Goal: Transaction & Acquisition: Purchase product/service

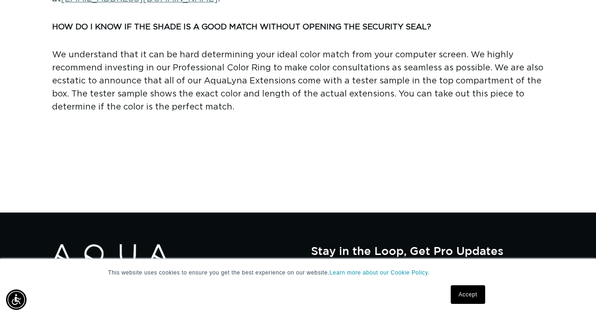
scroll to position [1234, 0]
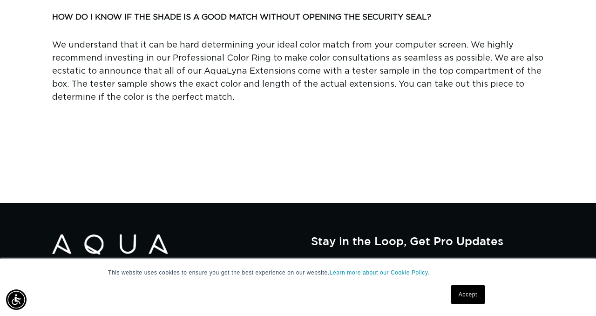
click at [479, 293] on link "Accept" at bounding box center [468, 294] width 34 height 19
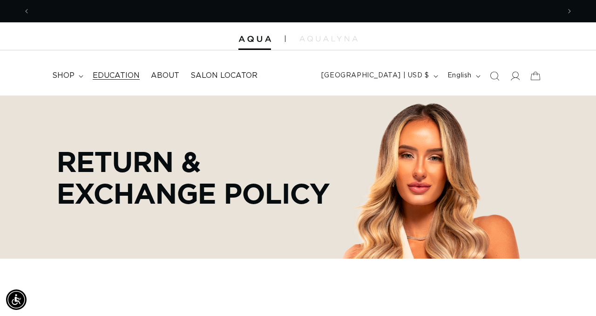
scroll to position [0, 530]
click at [77, 77] on summary "shop" at bounding box center [67, 75] width 40 height 21
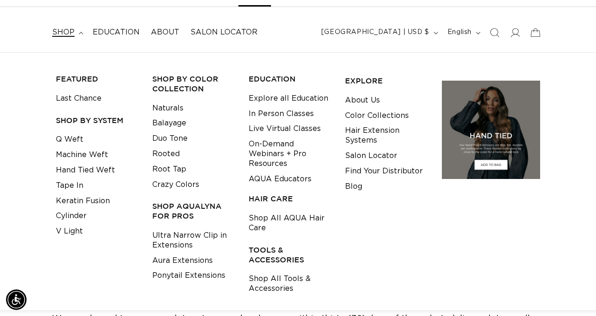
scroll to position [48, 0]
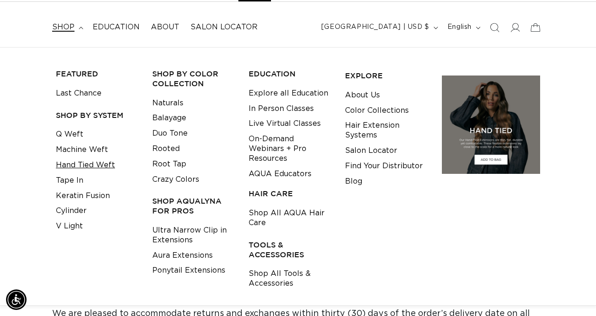
click at [77, 162] on link "Hand Tied Weft" at bounding box center [85, 164] width 59 height 15
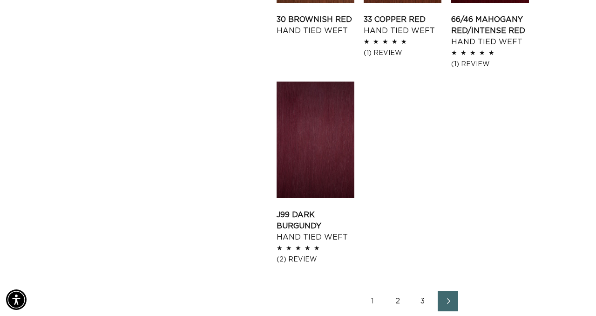
click at [400, 297] on link "2" at bounding box center [397, 300] width 20 height 20
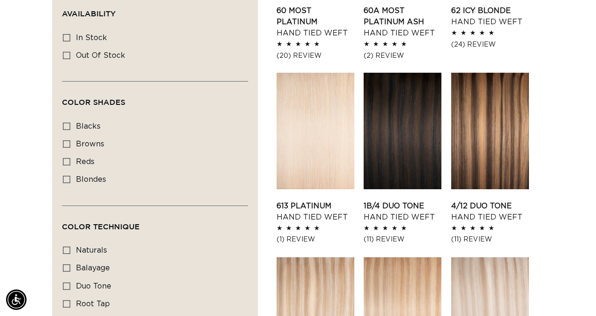
scroll to position [465, 0]
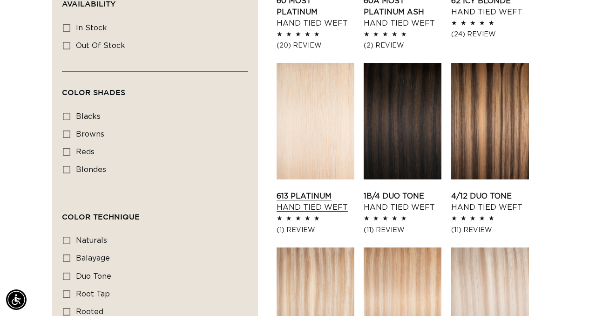
click at [329, 190] on link "613 Platinum Hand Tied Weft" at bounding box center [315, 201] width 78 height 22
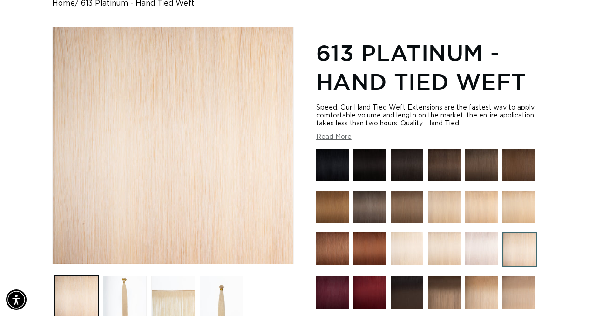
scroll to position [0, 1059]
click at [413, 257] on img at bounding box center [407, 248] width 33 height 33
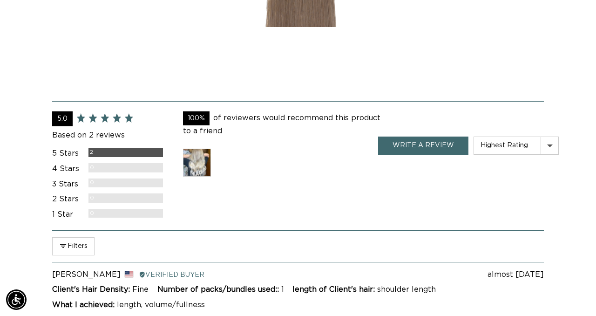
click at [202, 171] on img at bounding box center [197, 162] width 28 height 28
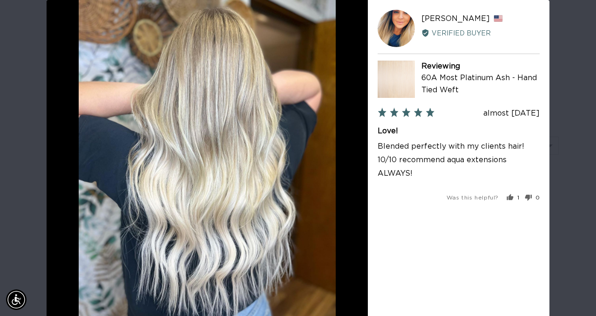
scroll to position [0, 530]
click at [27, 132] on div "User-Uploaded Media Gallery CJ [PERSON_NAME] Reviewed by [PERSON_NAME], from [G…" at bounding box center [298, 158] width 596 height 316
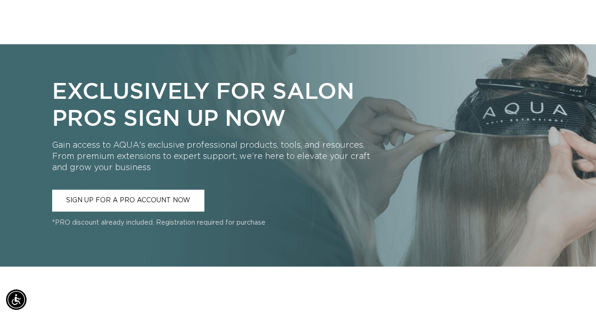
scroll to position [99, 0]
